Goal: Communication & Community: Answer question/provide support

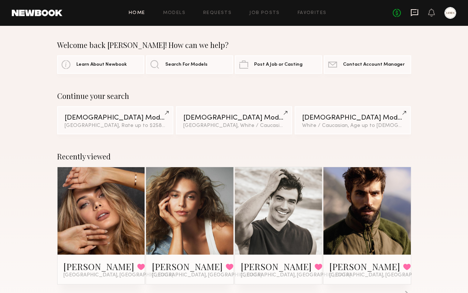
click at [418, 11] on icon at bounding box center [414, 12] width 7 height 7
click at [414, 14] on icon at bounding box center [414, 12] width 8 height 8
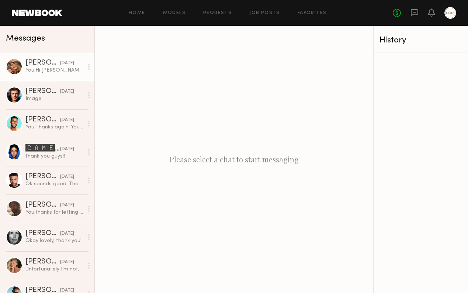
click at [34, 78] on link "[PERSON_NAME] [DATE] You: Hi [PERSON_NAME], just wanted to follow up - are you …" at bounding box center [47, 66] width 94 height 28
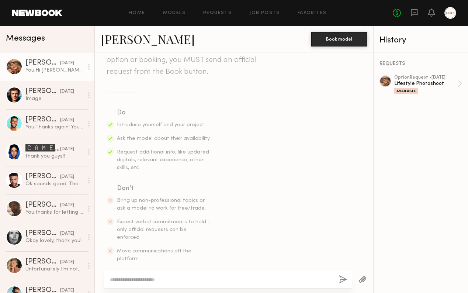
scroll to position [267, 0]
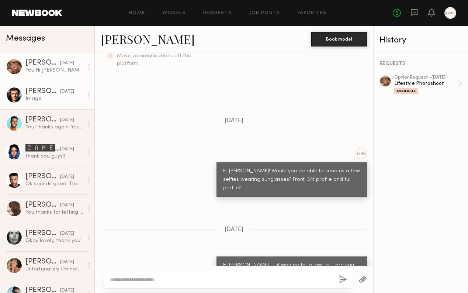
click at [53, 102] on div "Image" at bounding box center [54, 98] width 58 height 7
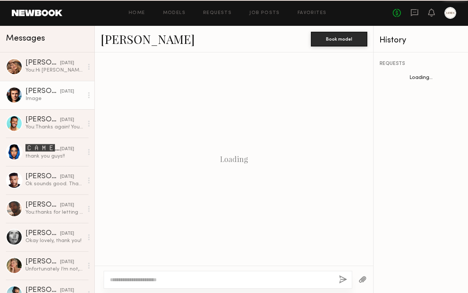
scroll to position [1326, 0]
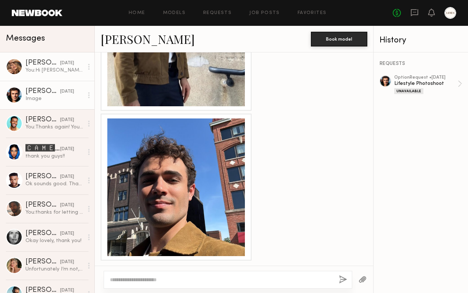
click at [54, 70] on div "You: Hi [PERSON_NAME], just wanted to follow up - are you able to send us those…" at bounding box center [54, 70] width 58 height 7
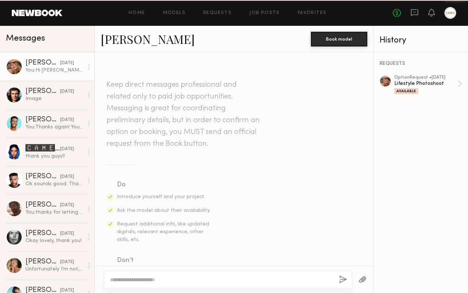
scroll to position [267, 0]
